Goal: Task Accomplishment & Management: Manage account settings

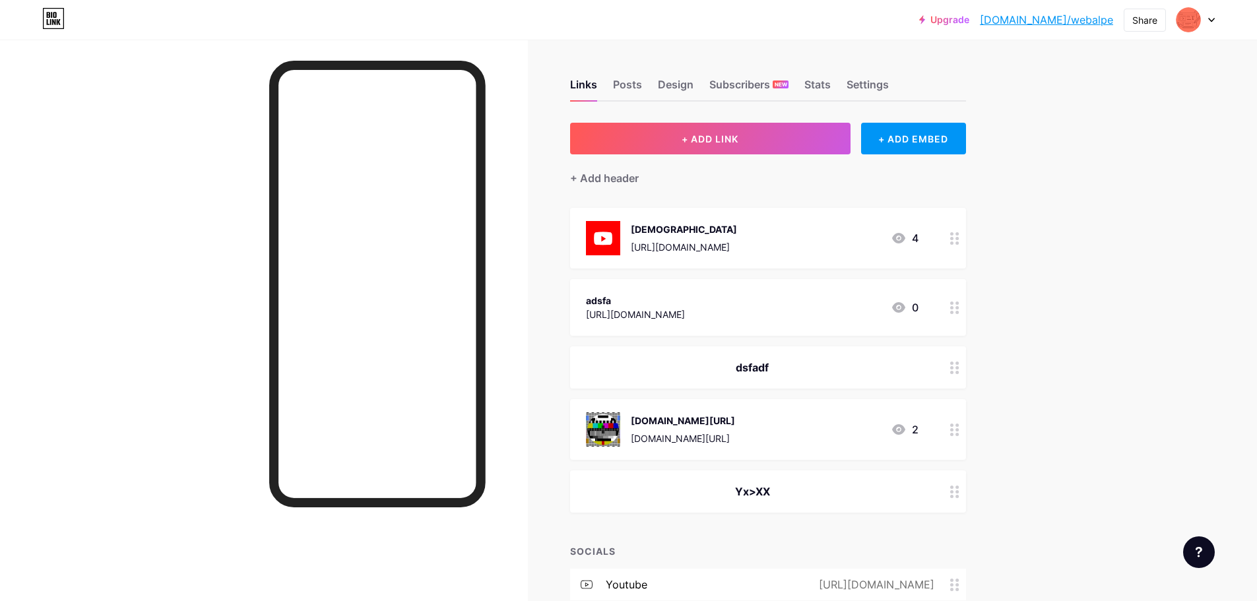
drag, startPoint x: 663, startPoint y: 230, endPoint x: 670, endPoint y: 288, distance: 58.4
click at [669, 292] on span "[DEMOGRAPHIC_DATA] [URL][DOMAIN_NAME] 4 adsfa [URL][DOMAIN_NAME] 0 dsfadf [DOMA…" at bounding box center [768, 360] width 396 height 305
drag, startPoint x: 779, startPoint y: 222, endPoint x: 779, endPoint y: 267, distance: 44.2
click at [779, 267] on div "[DEMOGRAPHIC_DATA] [URL][DOMAIN_NAME] 4" at bounding box center [768, 238] width 396 height 61
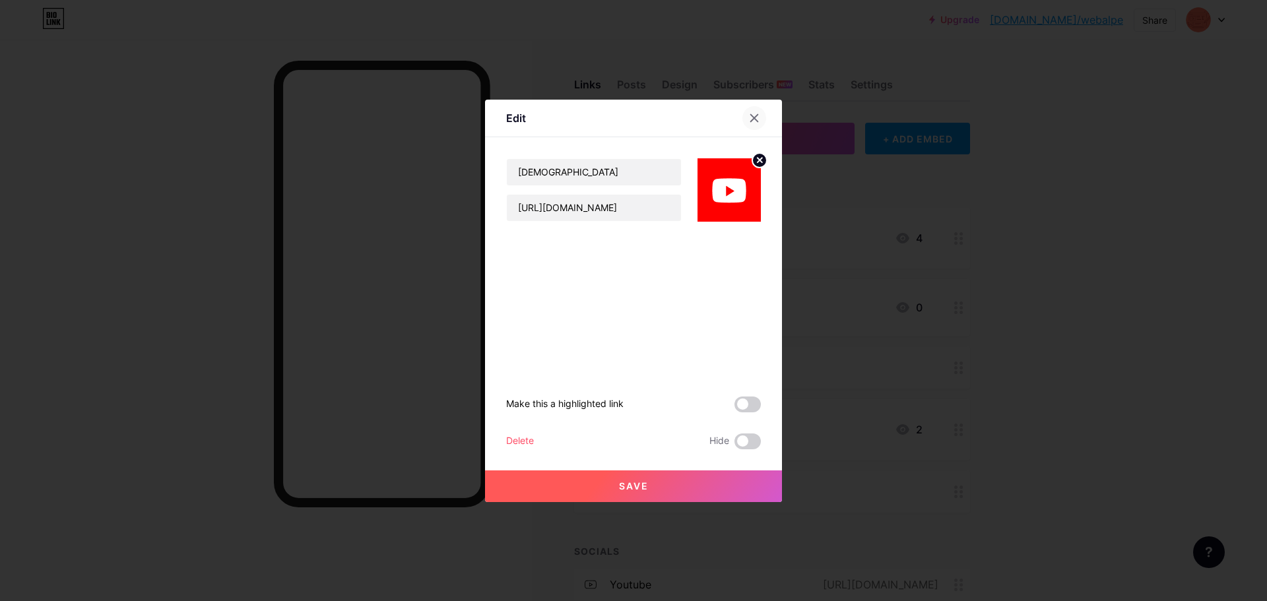
click at [750, 115] on icon at bounding box center [754, 118] width 11 height 11
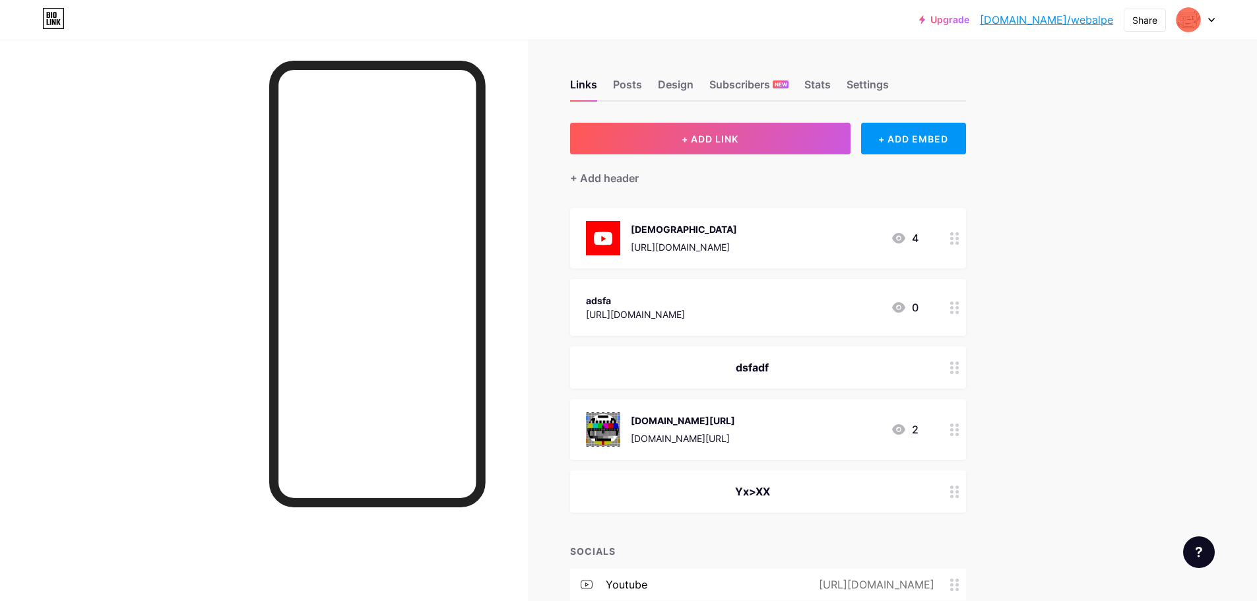
drag, startPoint x: 797, startPoint y: 216, endPoint x: 870, endPoint y: 269, distance: 89.9
click at [797, 292] on span "[DEMOGRAPHIC_DATA] [URL][DOMAIN_NAME] 4 adsfa [URL][DOMAIN_NAME] 0 dsfadf [DOMA…" at bounding box center [768, 360] width 396 height 305
click at [618, 177] on div "+ Add header" at bounding box center [604, 178] width 69 height 16
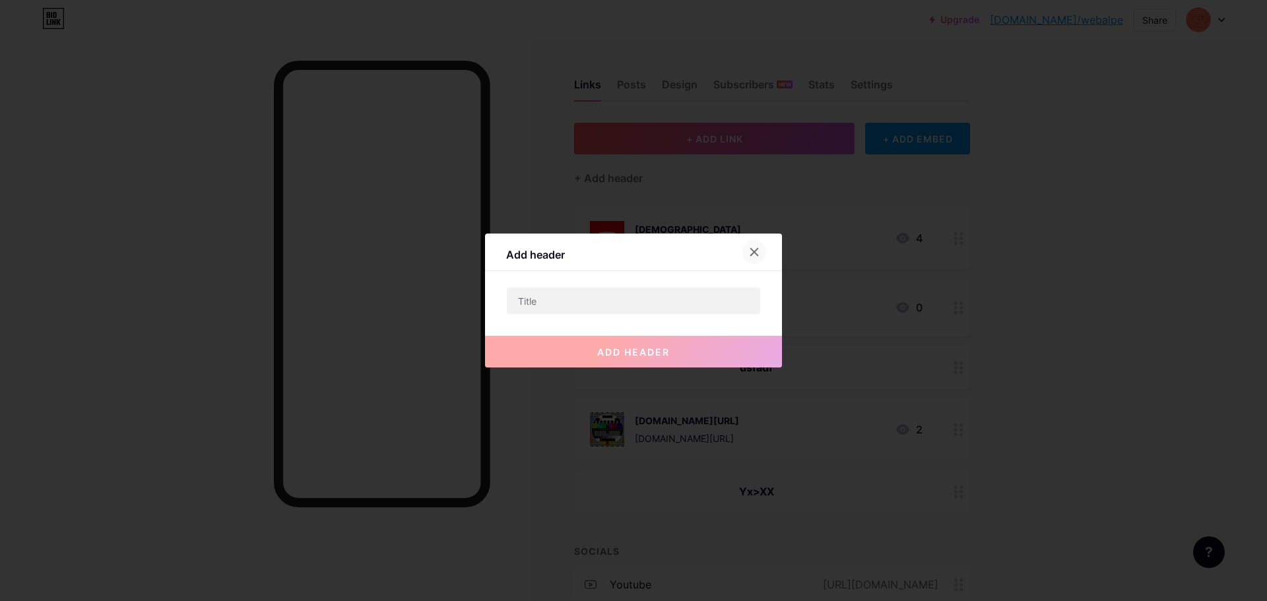
click at [750, 250] on icon at bounding box center [754, 252] width 11 height 11
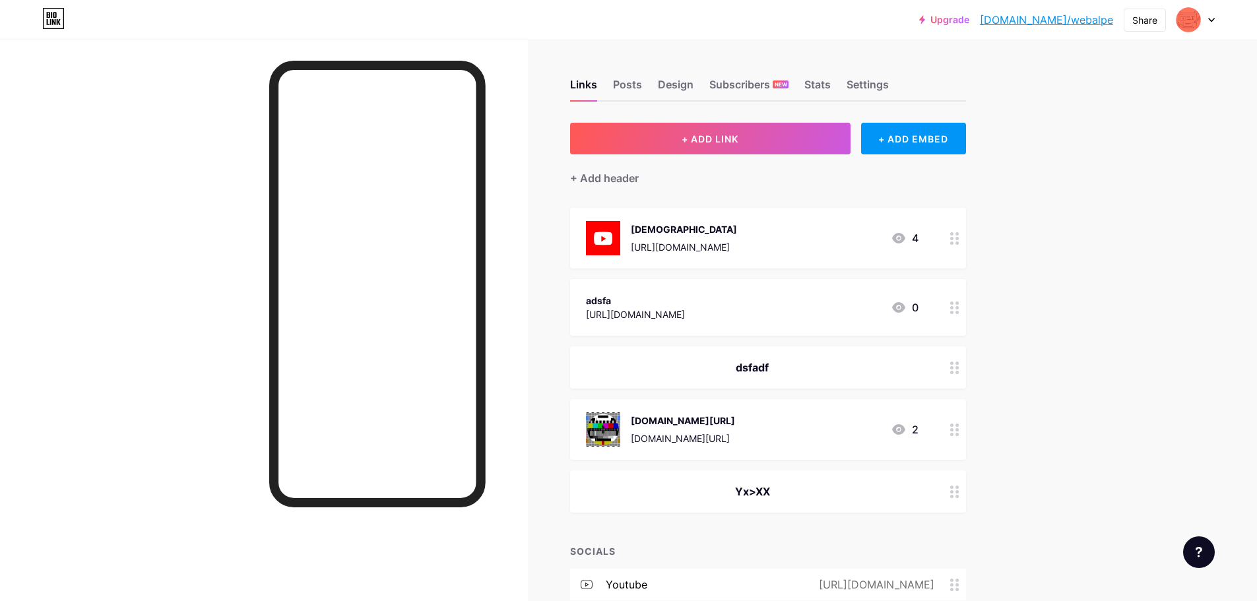
click at [721, 430] on div "[DOMAIN_NAME][URL] [DOMAIN_NAME][URL]" at bounding box center [683, 429] width 104 height 34
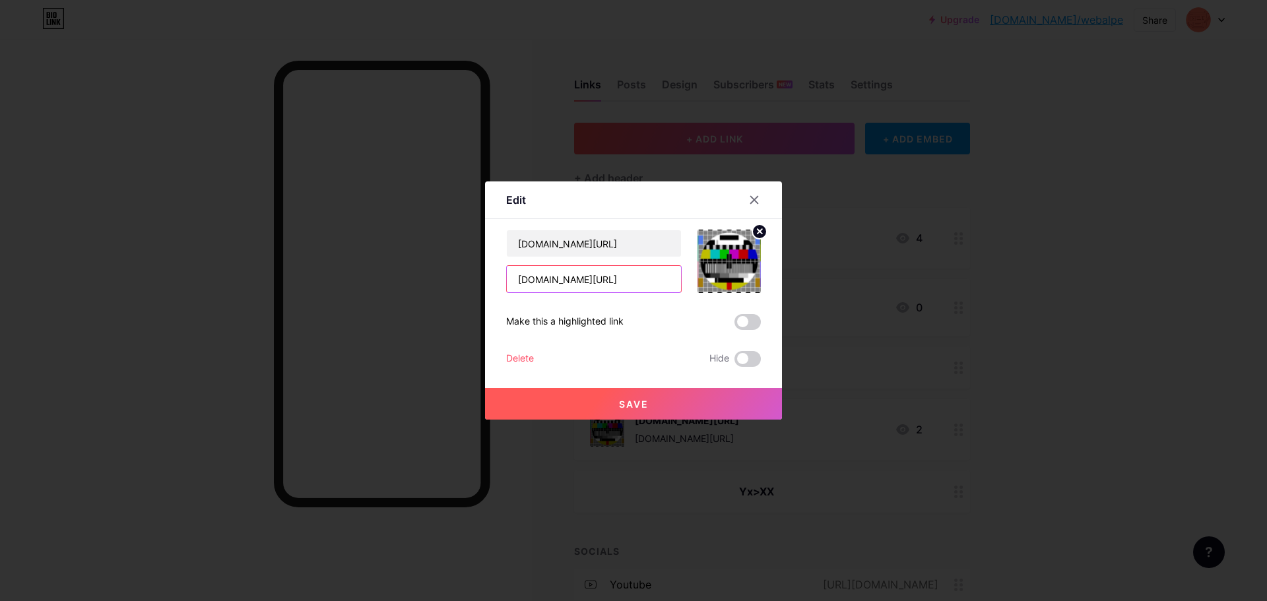
click at [633, 276] on input "[DOMAIN_NAME][URL]" at bounding box center [594, 279] width 174 height 26
click at [632, 245] on input "[DOMAIN_NAME][URL]" at bounding box center [594, 243] width 174 height 26
click at [628, 246] on input "[DOMAIN_NAME][URL]" at bounding box center [594, 243] width 174 height 26
type input "[DOMAIN_NAME][URL] gsfdgsdgsd"
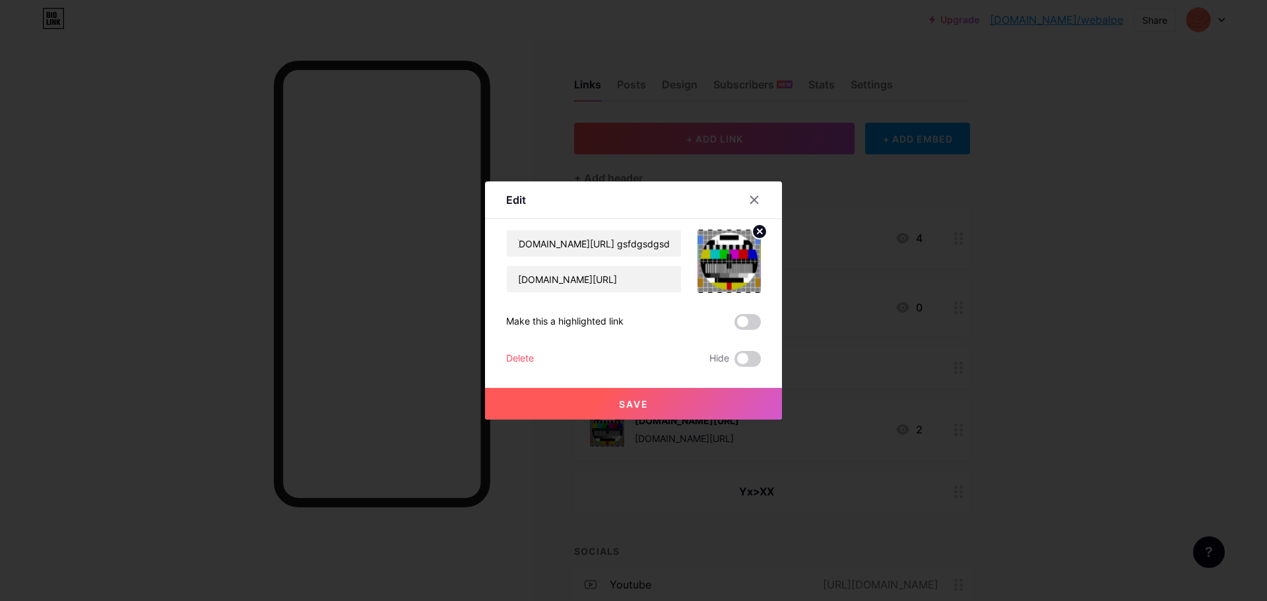
click at [647, 396] on button "Save" at bounding box center [633, 404] width 297 height 32
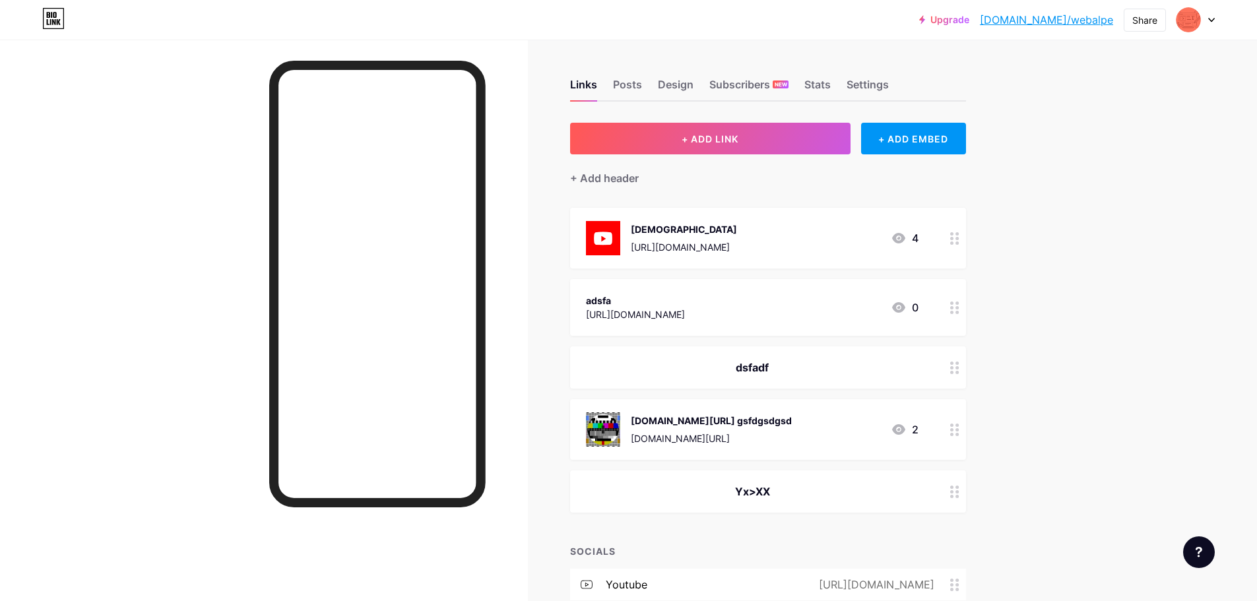
drag, startPoint x: 831, startPoint y: 373, endPoint x: 823, endPoint y: 286, distance: 86.9
click at [823, 286] on span "[DEMOGRAPHIC_DATA] [URL][DOMAIN_NAME] 4 adsfa [URL][DOMAIN_NAME] 0 dsfadf [DOMA…" at bounding box center [768, 360] width 396 height 305
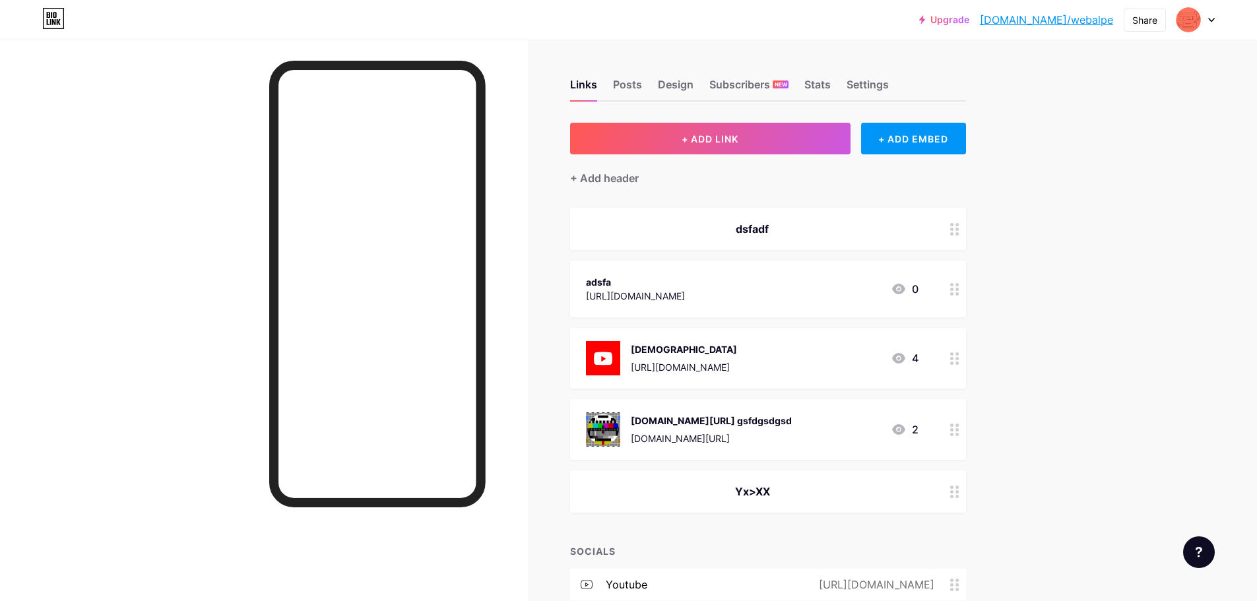
click at [622, 274] on div "adsfa [URL][DOMAIN_NAME]" at bounding box center [635, 289] width 99 height 30
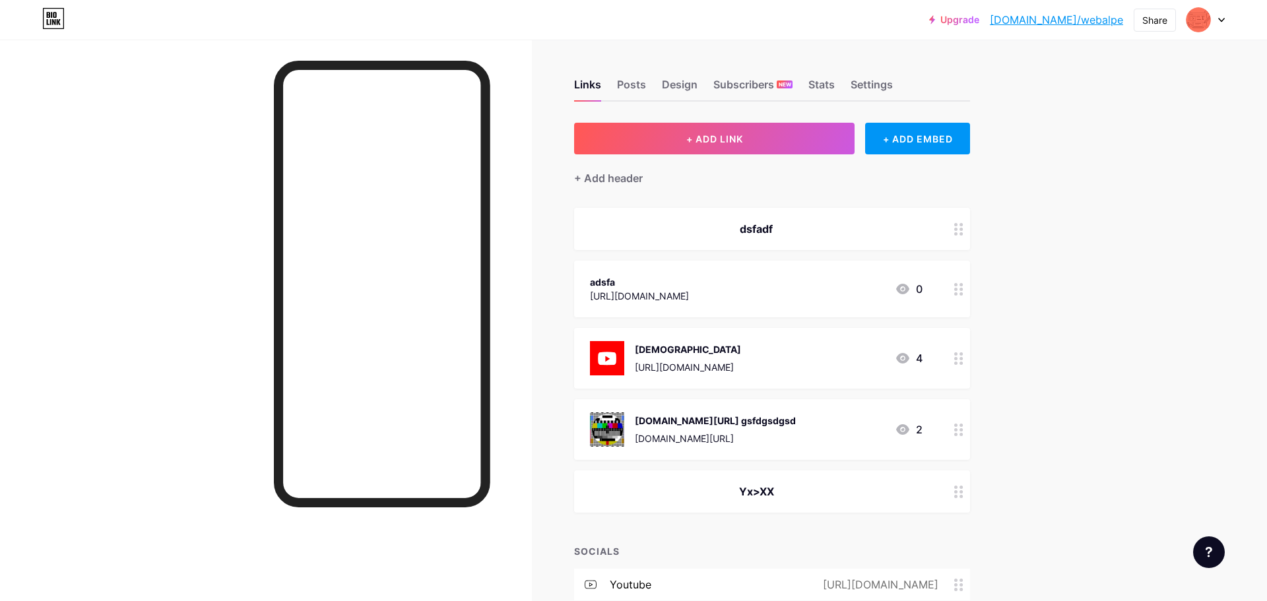
click at [515, 356] on div "Delete" at bounding box center [520, 359] width 28 height 16
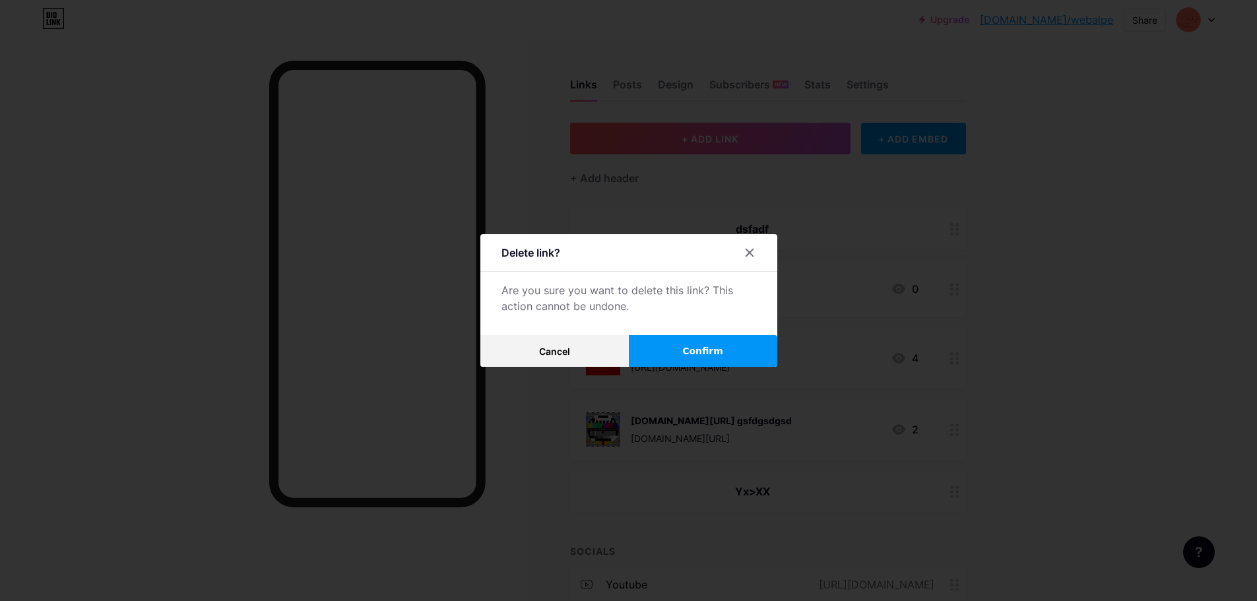
click at [723, 344] on button "Confirm" at bounding box center [703, 351] width 148 height 32
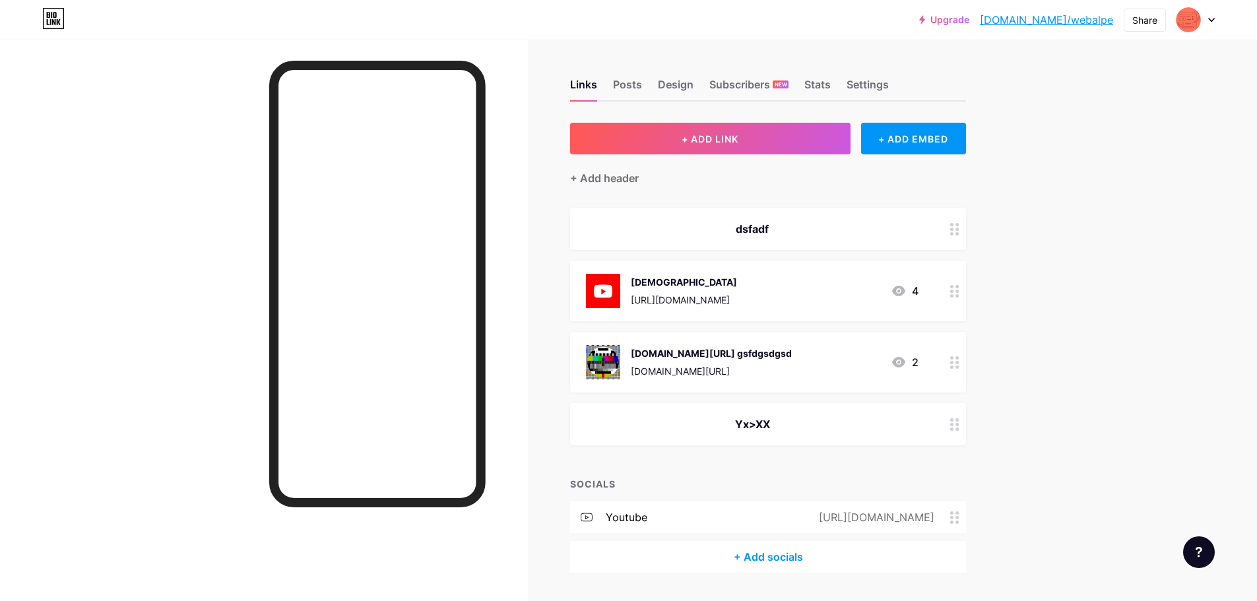
click at [746, 362] on div "[DOMAIN_NAME][URL] gsfdgsdgsd [DOMAIN_NAME][URL]" at bounding box center [711, 362] width 161 height 34
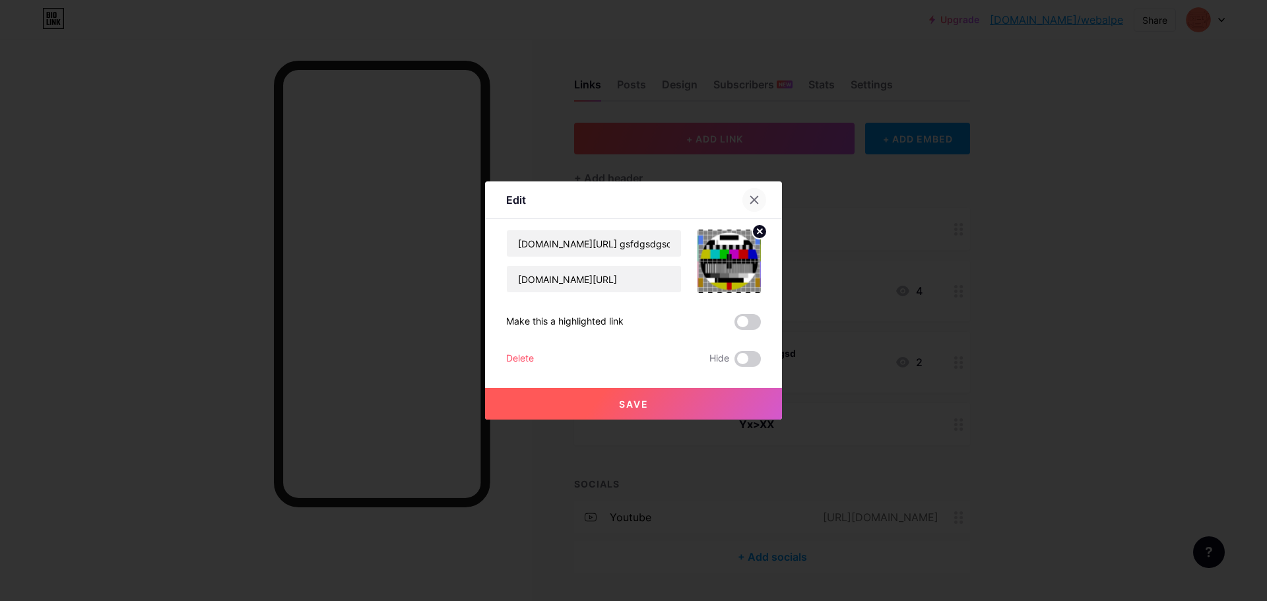
click at [749, 201] on icon at bounding box center [754, 200] width 11 height 11
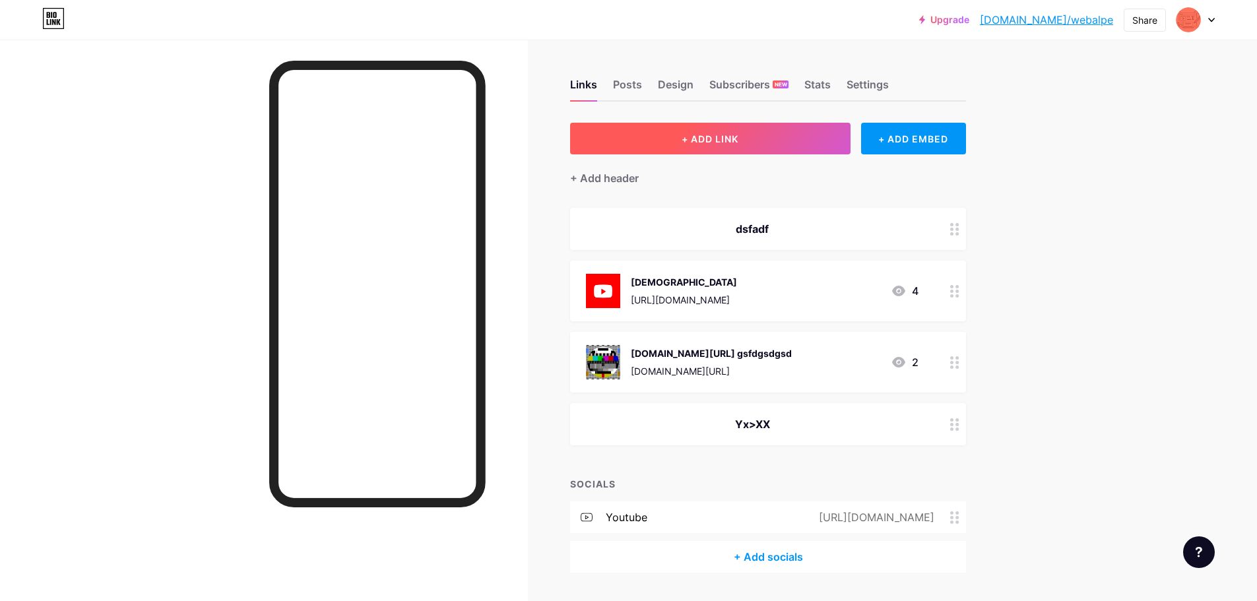
click at [728, 136] on span "+ ADD LINK" at bounding box center [710, 138] width 57 height 11
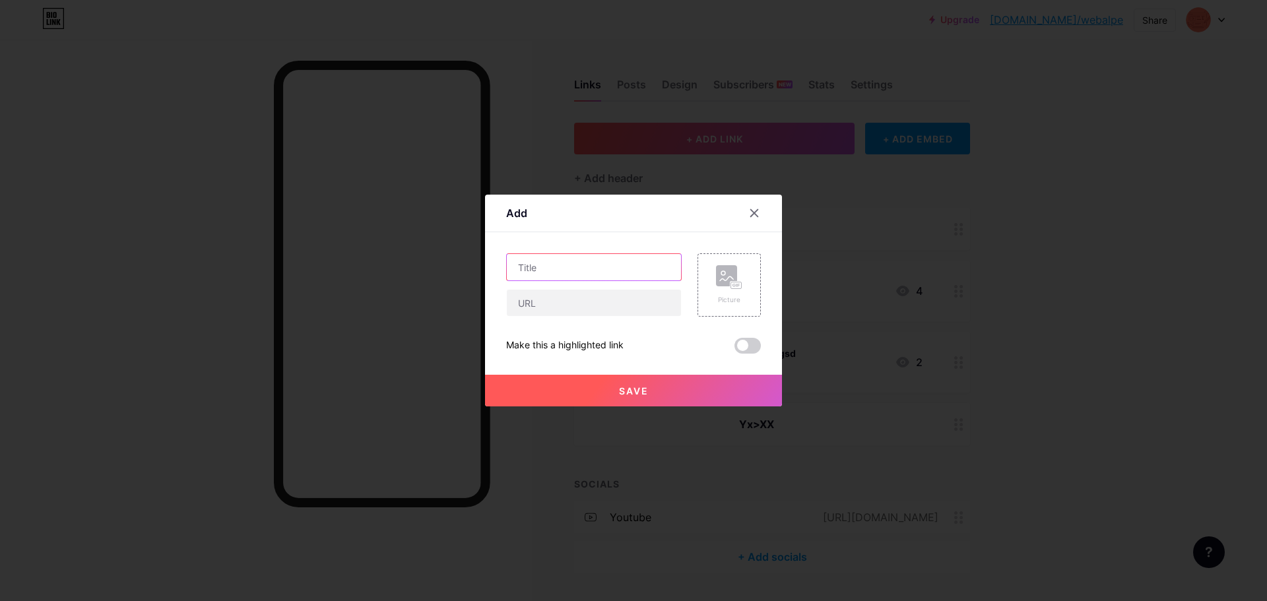
click at [530, 274] on input "text" at bounding box center [594, 267] width 174 height 26
type input "wer"
click at [594, 298] on input "text" at bounding box center [594, 303] width 174 height 26
click at [582, 300] on input "text" at bounding box center [594, 303] width 174 height 26
paste input "[URL][DOMAIN_NAME]"
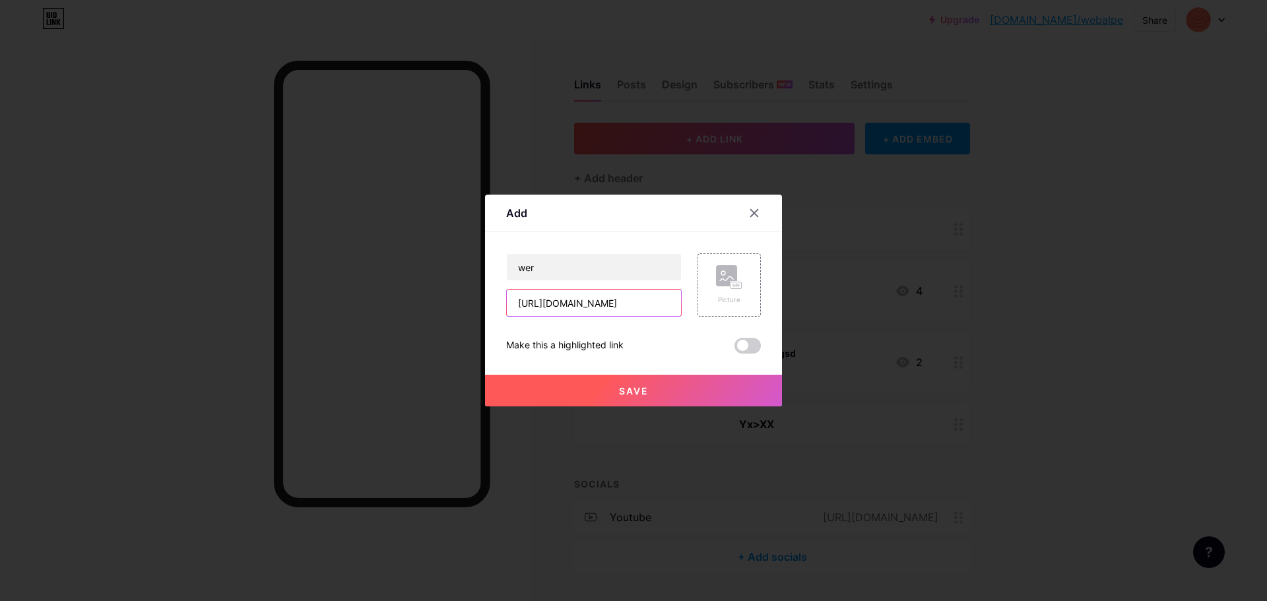
scroll to position [0, 166]
type input "[URL][DOMAIN_NAME]"
click at [723, 280] on rect at bounding box center [726, 275] width 21 height 21
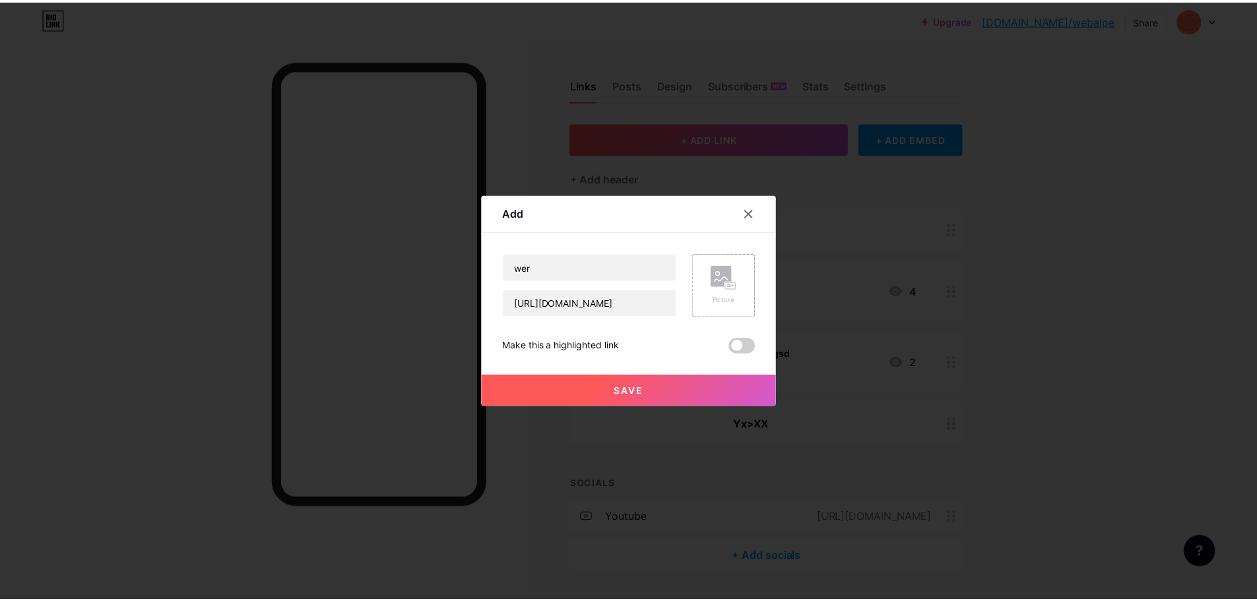
scroll to position [0, 0]
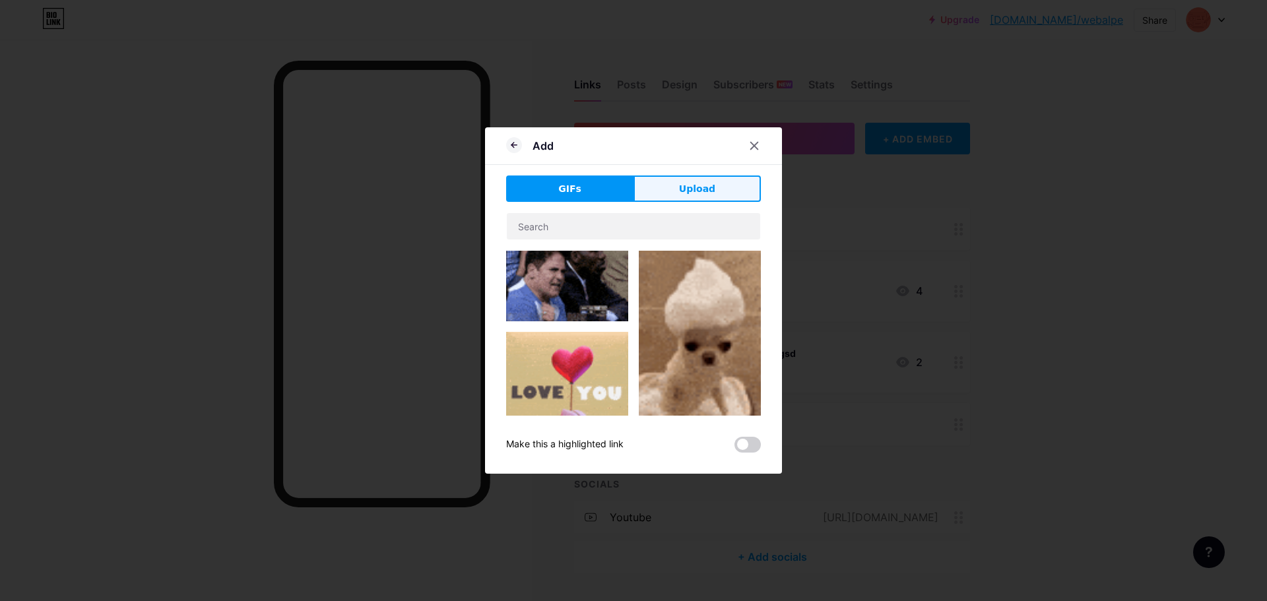
click at [719, 183] on button "Upload" at bounding box center [696, 189] width 127 height 26
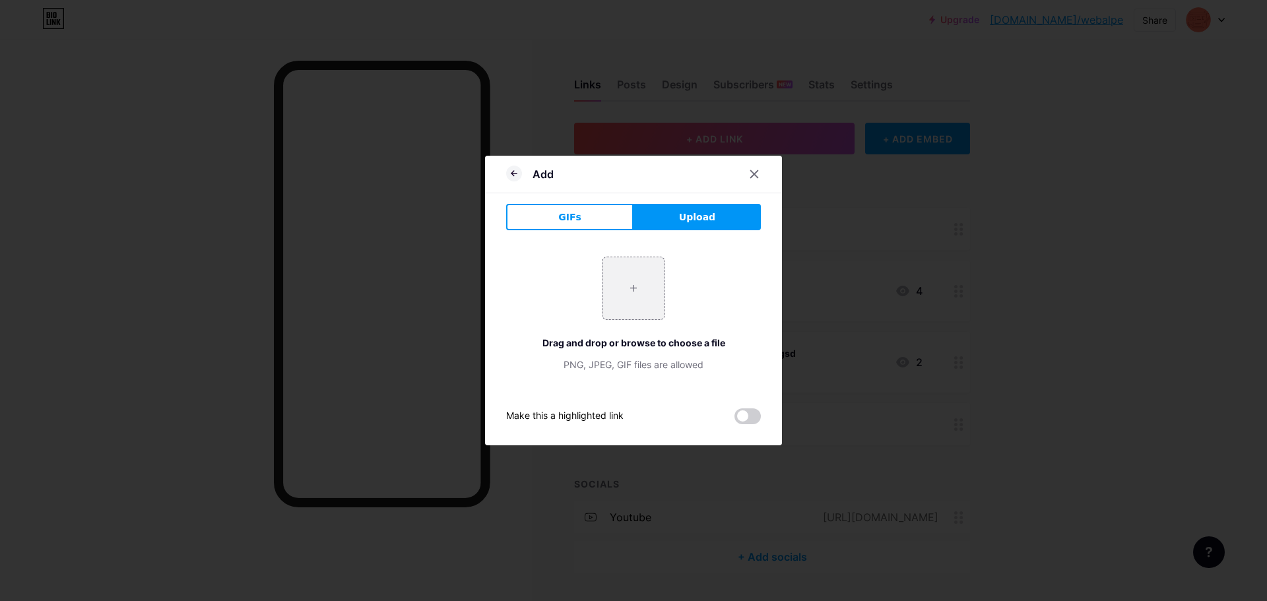
click at [691, 220] on span "Upload" at bounding box center [697, 217] width 36 height 14
click at [635, 292] on input "file" at bounding box center [633, 288] width 62 height 62
type input "C:\fakepath\html.webp"
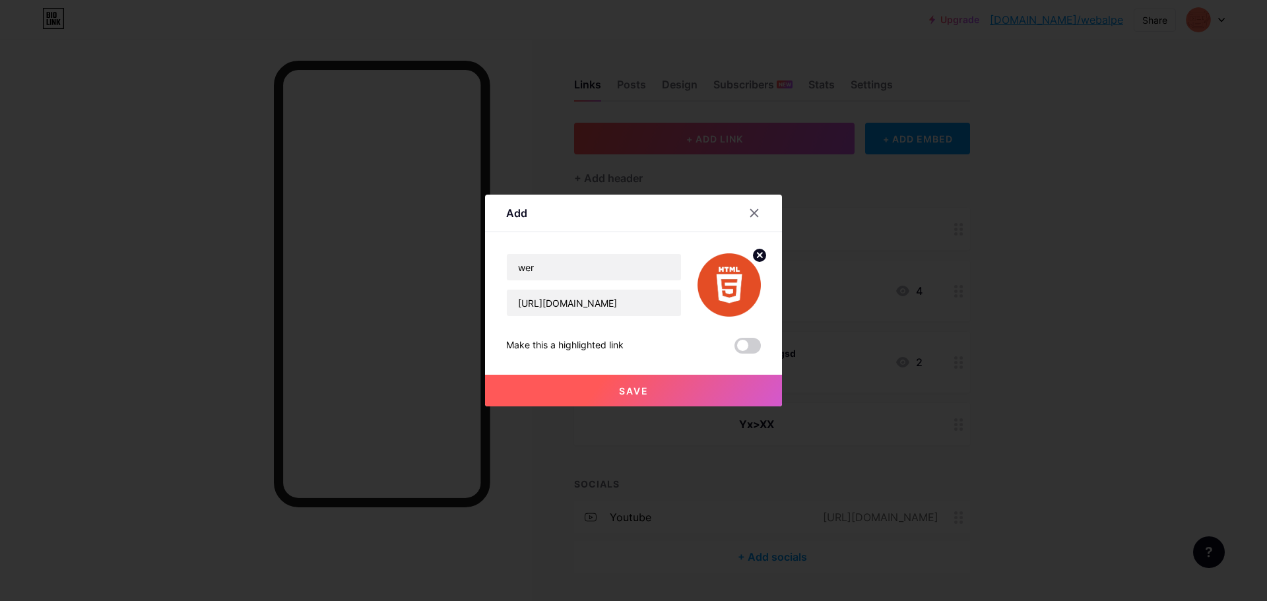
click at [647, 387] on button "Save" at bounding box center [633, 391] width 297 height 32
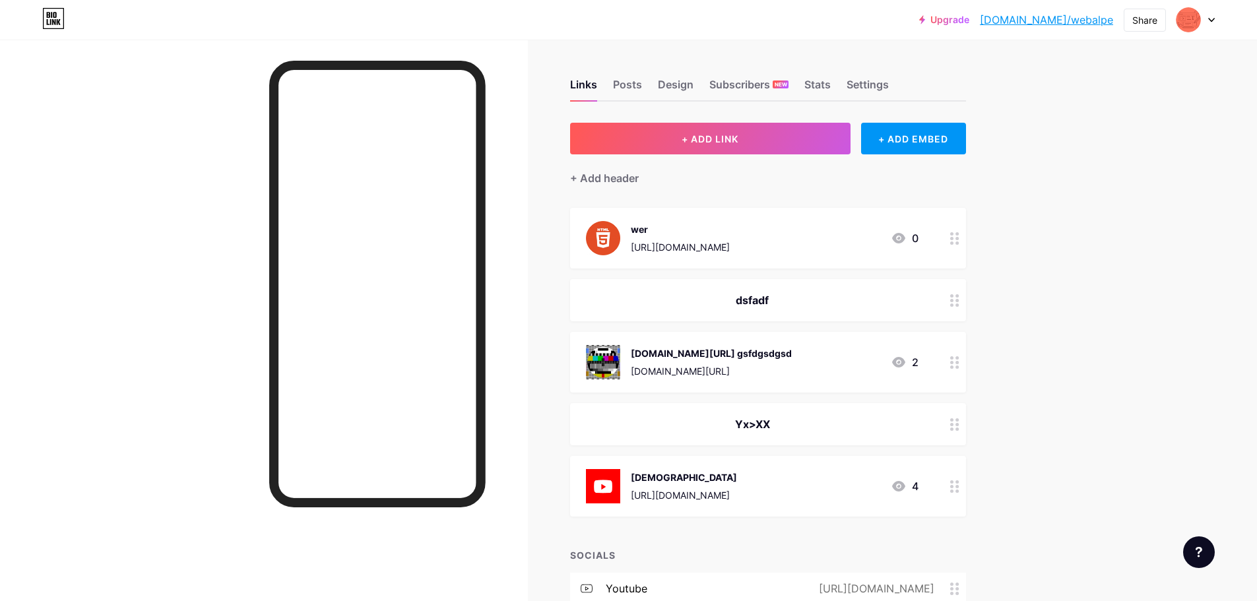
click at [756, 300] on div "dsfadf" at bounding box center [752, 300] width 333 height 16
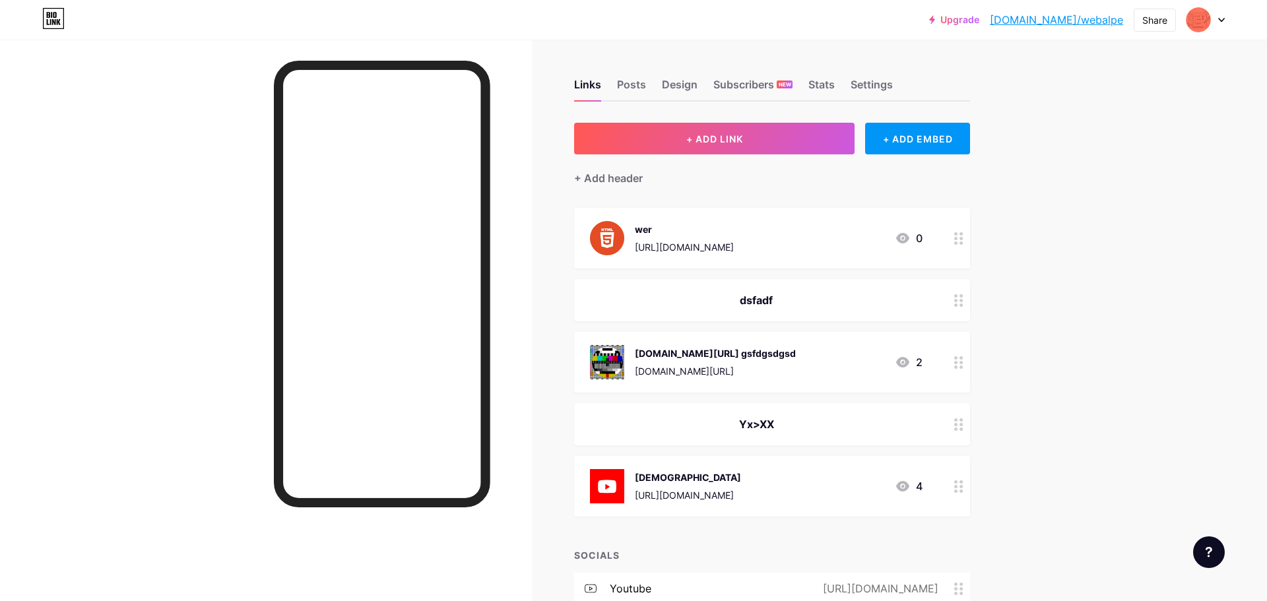
click at [526, 328] on div "Delete" at bounding box center [520, 325] width 28 height 16
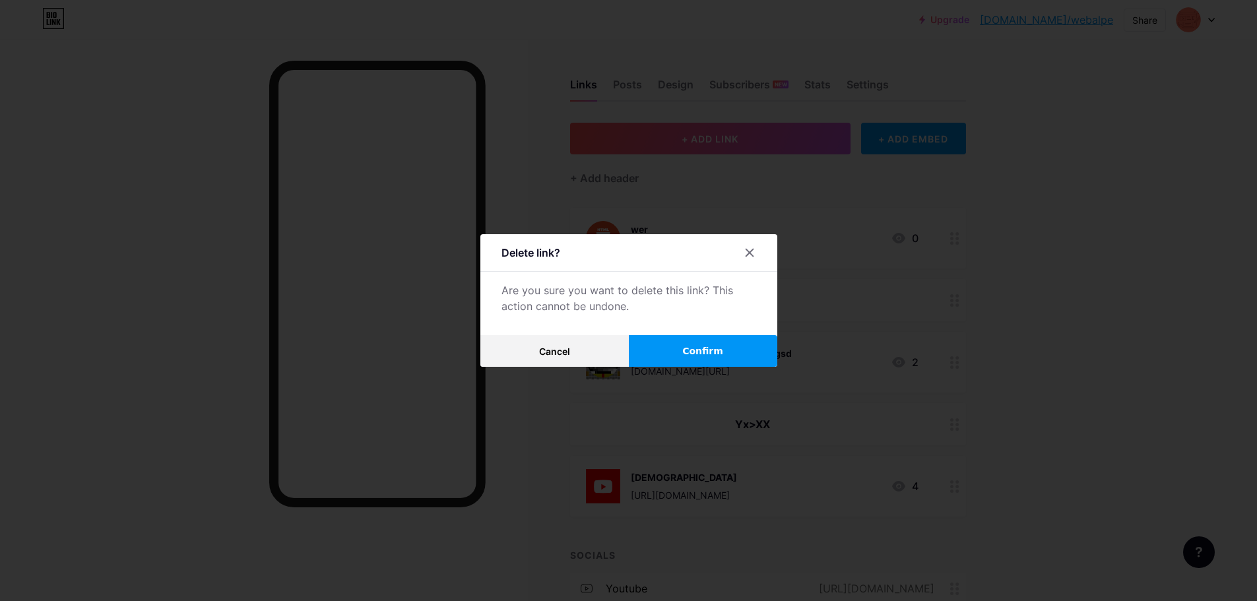
click at [714, 353] on span "Confirm" at bounding box center [702, 351] width 41 height 14
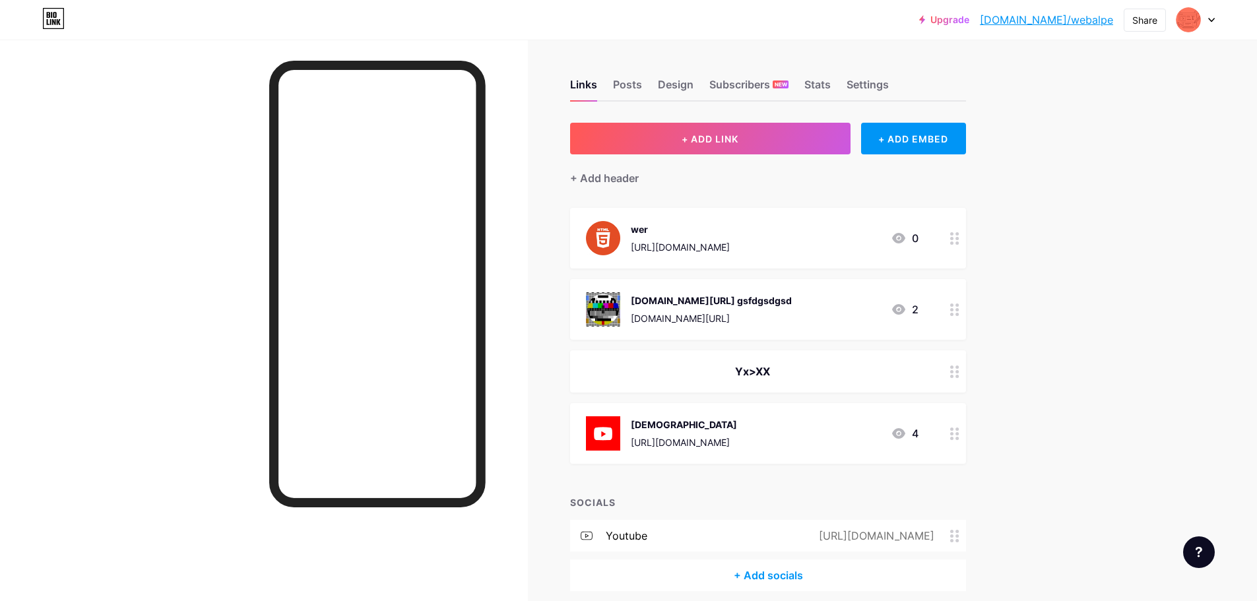
click at [730, 238] on div "wer [URL][DOMAIN_NAME]" at bounding box center [680, 238] width 99 height 34
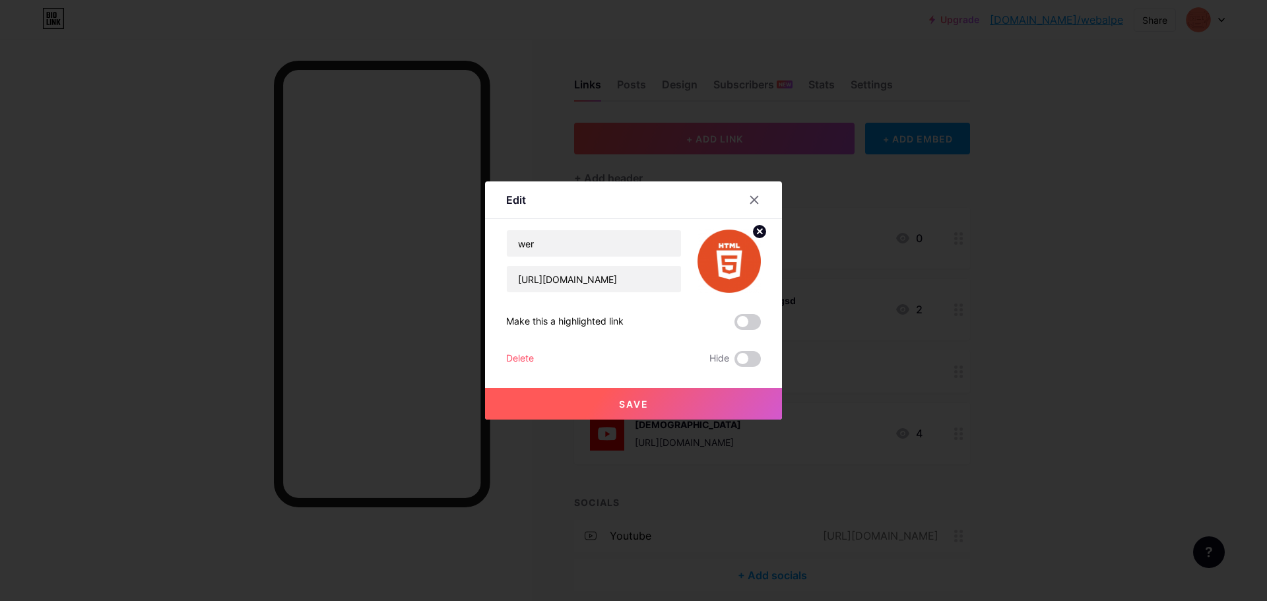
click at [753, 231] on circle at bounding box center [759, 231] width 15 height 15
drag, startPoint x: 661, startPoint y: 393, endPoint x: 669, endPoint y: 393, distance: 7.9
click at [661, 393] on button "Save" at bounding box center [633, 404] width 297 height 32
